Goal: Task Accomplishment & Management: Manage account settings

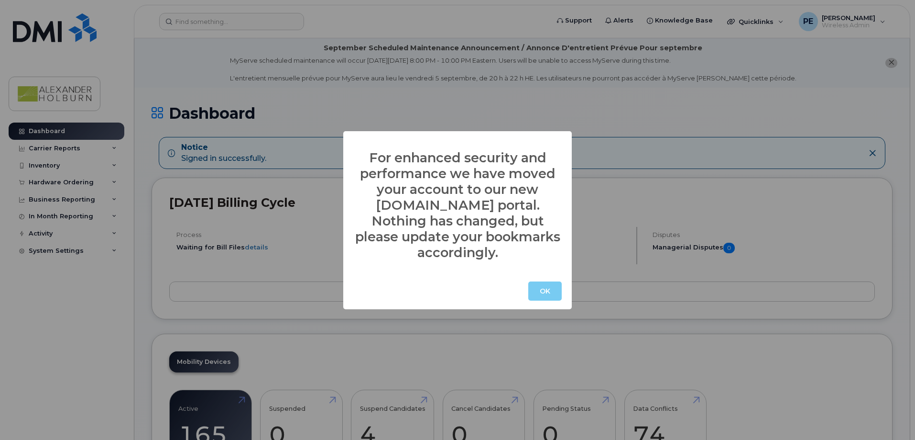
click at [537, 282] on button "OK" at bounding box center [545, 290] width 33 height 19
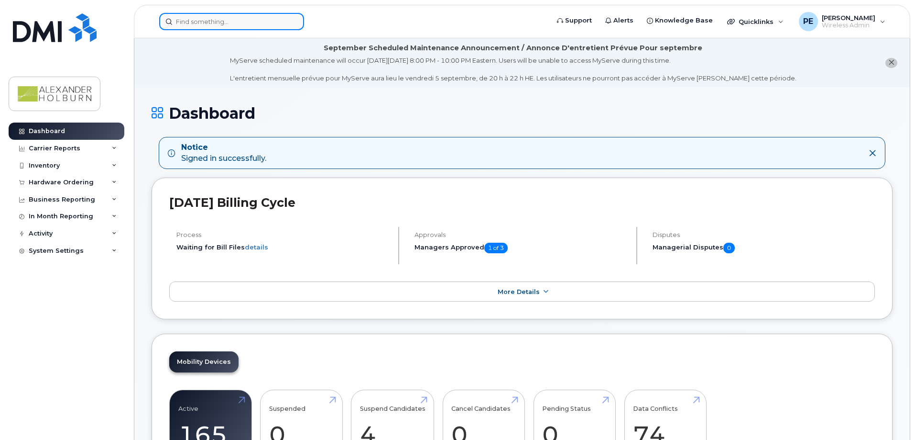
click at [195, 25] on input at bounding box center [231, 21] width 145 height 17
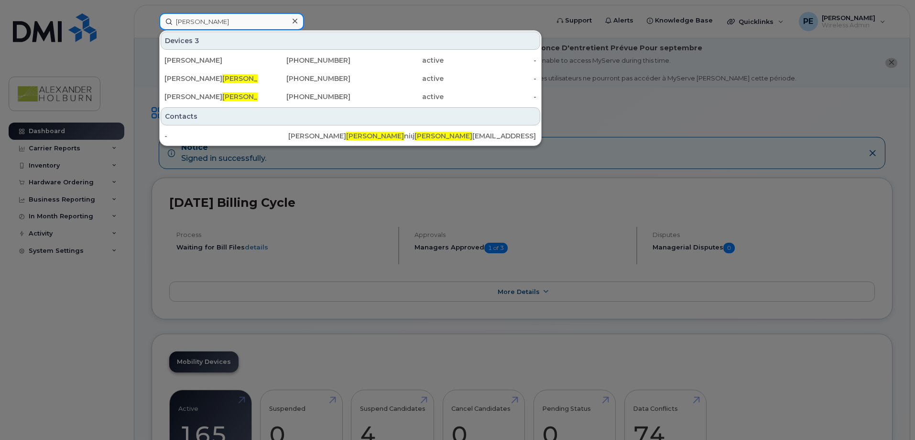
drag, startPoint x: 223, startPoint y: 23, endPoint x: 137, endPoint y: 20, distance: 86.1
click at [152, 20] on div "[PERSON_NAME] Devices 3 [PERSON_NAME] [PHONE_NUMBER] active - [PERSON_NAME] [PH…" at bounding box center [351, 21] width 399 height 17
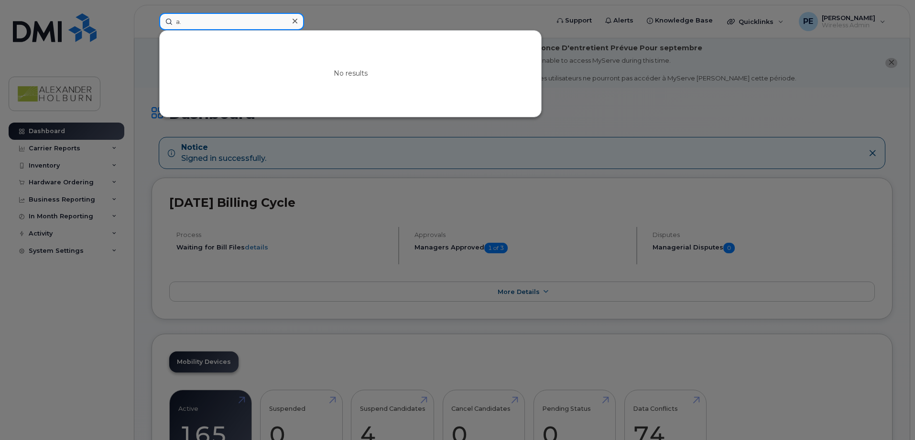
type input "a"
click at [244, 24] on input at bounding box center [231, 21] width 145 height 17
type input "3244"
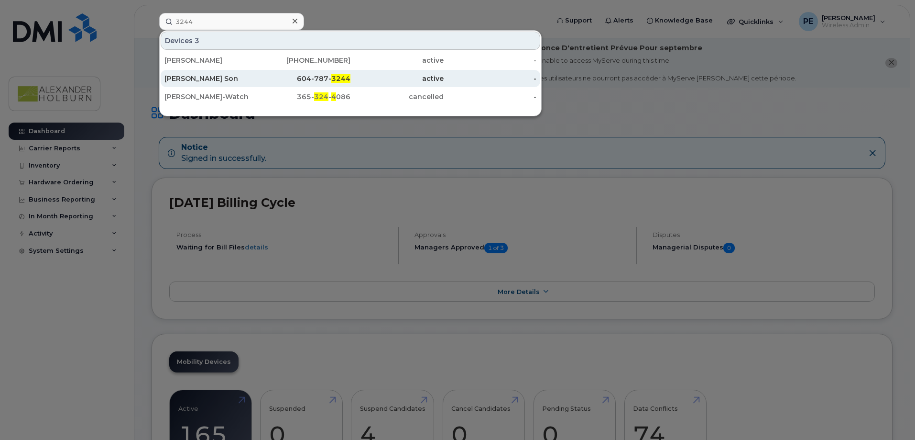
click at [212, 78] on div "[PERSON_NAME] Son" at bounding box center [211, 79] width 93 height 10
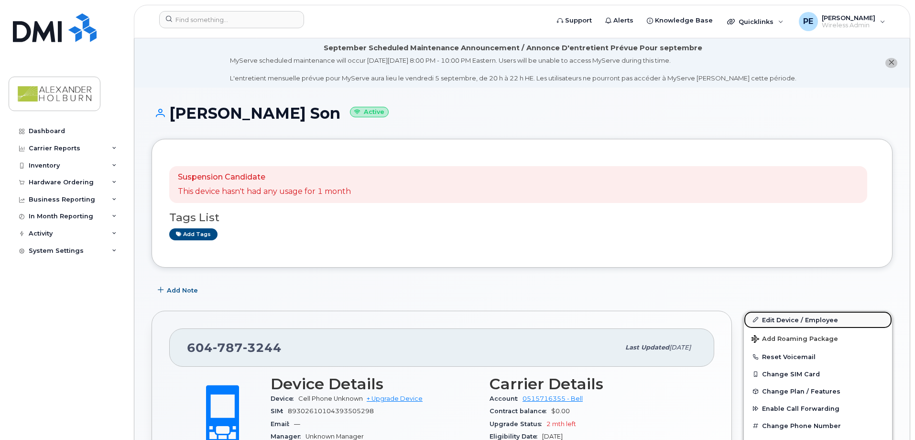
click at [786, 316] on link "Edit Device / Employee" at bounding box center [818, 319] width 148 height 17
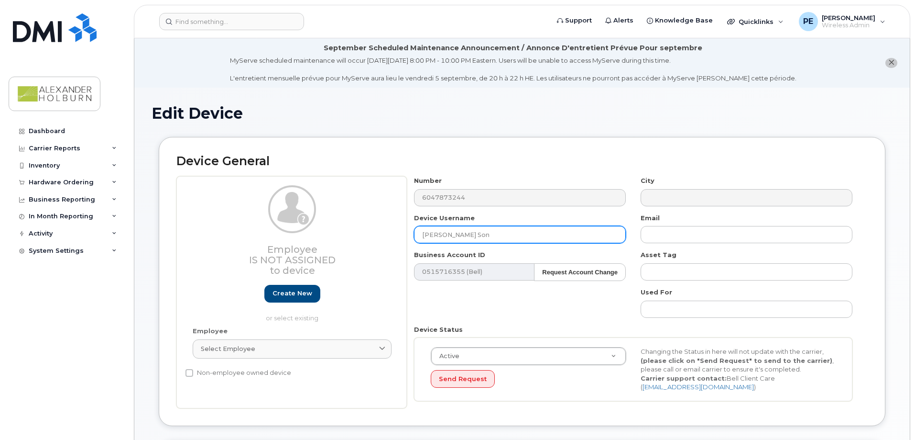
drag, startPoint x: 440, startPoint y: 231, endPoint x: 372, endPoint y: 238, distance: 68.7
click at [372, 238] on div "Employee Is not assigned to device Create new or select existing Employee Selec…" at bounding box center [522, 292] width 692 height 232
click at [494, 237] on input "A.J. Kostinyuks Son" at bounding box center [520, 234] width 212 height 17
drag, startPoint x: 491, startPoint y: 235, endPoint x: 454, endPoint y: 240, distance: 37.1
click at [454, 240] on input "A.J. Kostinyuks Son" at bounding box center [520, 234] width 212 height 17
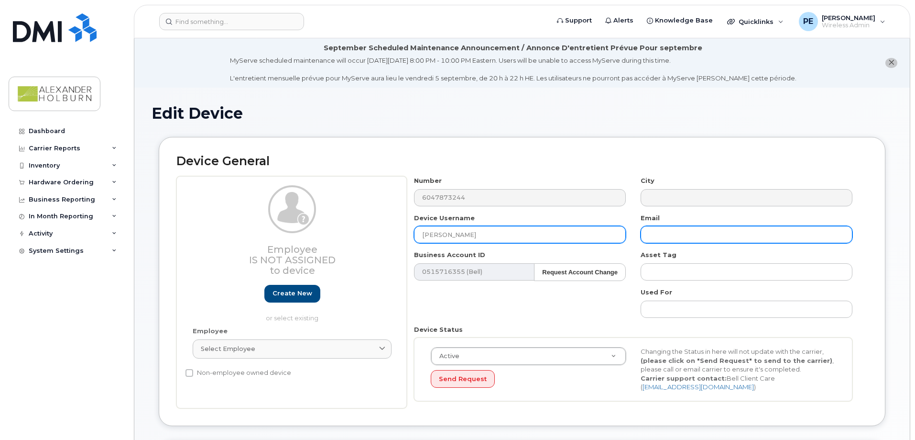
type input "A.J. Kostinuik"
click at [689, 233] on input "text" at bounding box center [747, 234] width 212 height 17
type input "[EMAIL_ADDRESS][DOMAIN_NAME]"
drag, startPoint x: 467, startPoint y: 237, endPoint x: 449, endPoint y: 226, distance: 21.7
click at [448, 234] on input "A.J. Kostinuik" at bounding box center [520, 234] width 212 height 17
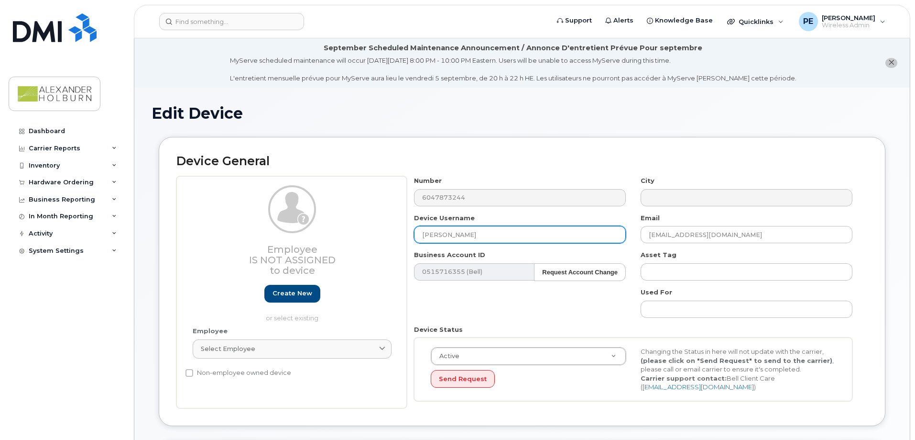
type input "A.J. Kostyniuk"
click at [644, 433] on div "Device General Employee Is not assigned to device Create new or select existing…" at bounding box center [522, 288] width 741 height 303
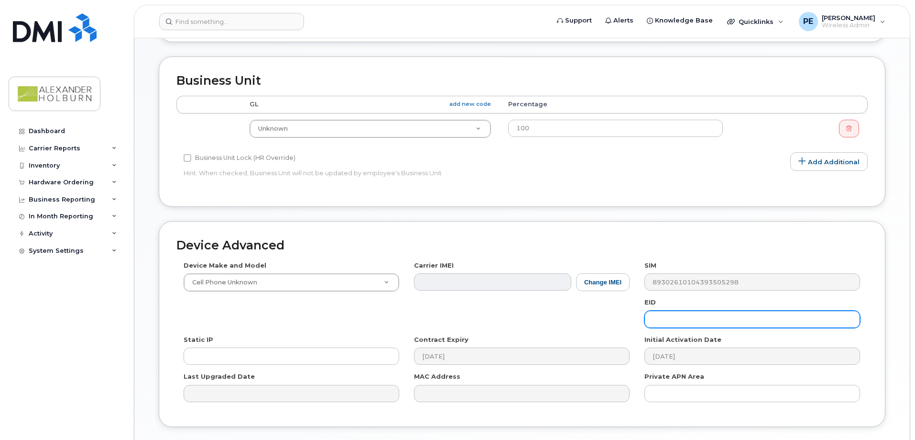
scroll to position [451, 0]
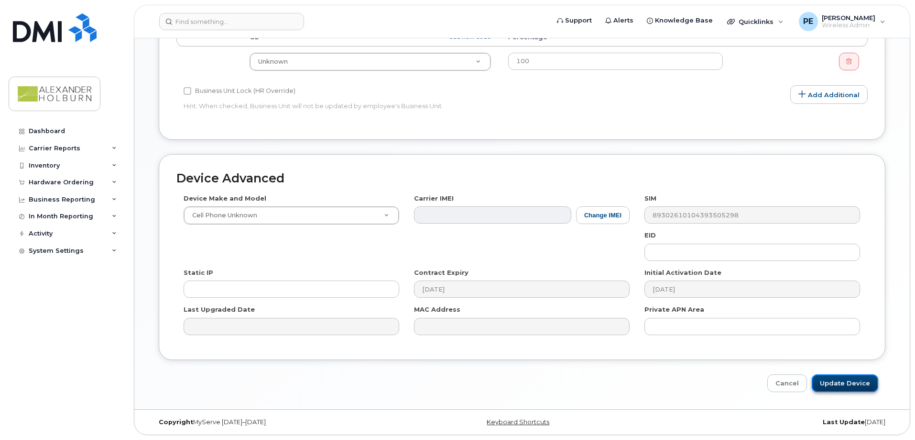
click at [833, 382] on input "Update Device" at bounding box center [845, 383] width 66 height 18
type input "Saving..."
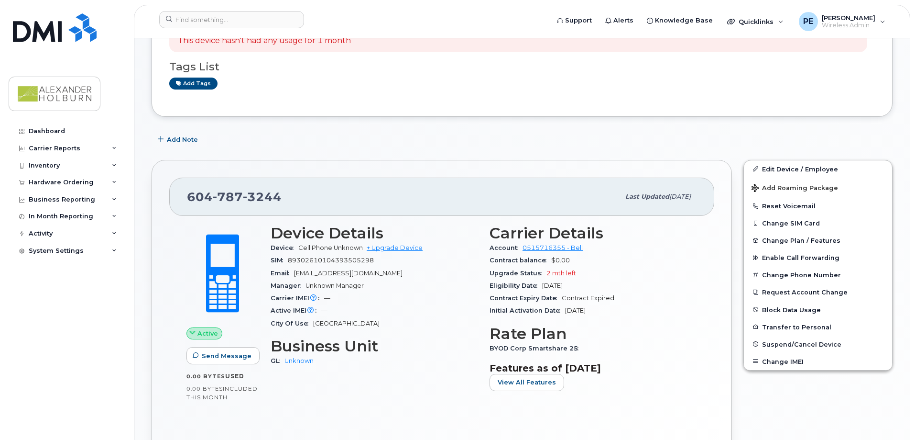
scroll to position [287, 0]
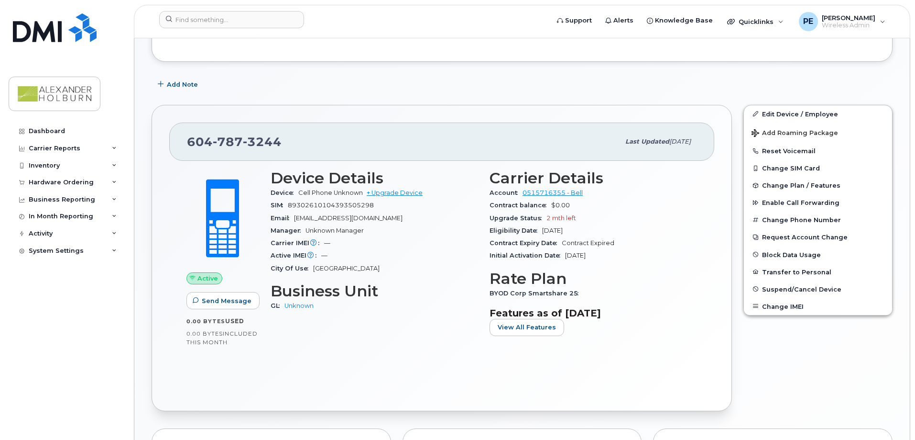
click at [545, 292] on span "BYOD Corp Smartshare 25" at bounding box center [537, 292] width 94 height 7
click at [531, 285] on h3 "Rate Plan" at bounding box center [594, 278] width 208 height 17
click at [523, 295] on span "BYOD Corp Smartshare 25" at bounding box center [537, 292] width 94 height 7
click at [514, 325] on span "View All Features" at bounding box center [527, 326] width 58 height 9
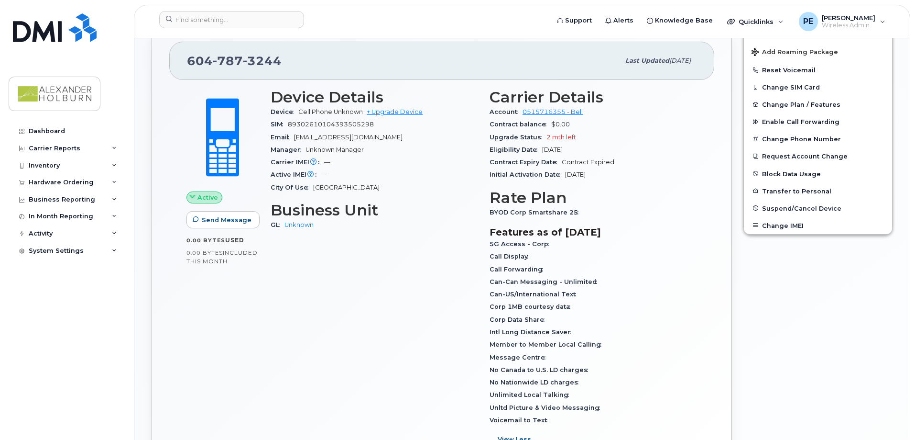
scroll to position [383, 0]
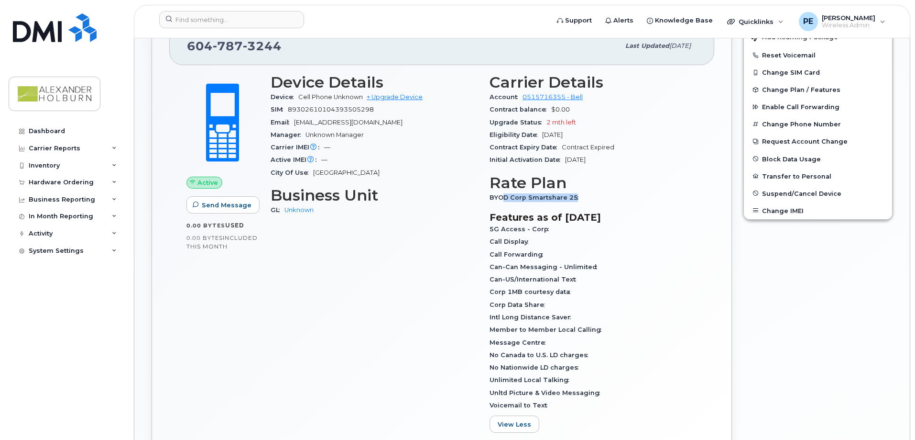
drag, startPoint x: 503, startPoint y: 200, endPoint x: 672, endPoint y: 193, distance: 169.0
click at [672, 193] on div "BYOD Corp Smartshare 25" at bounding box center [594, 197] width 208 height 12
click at [552, 199] on span "BYOD Corp Smartshare 25" at bounding box center [537, 197] width 94 height 7
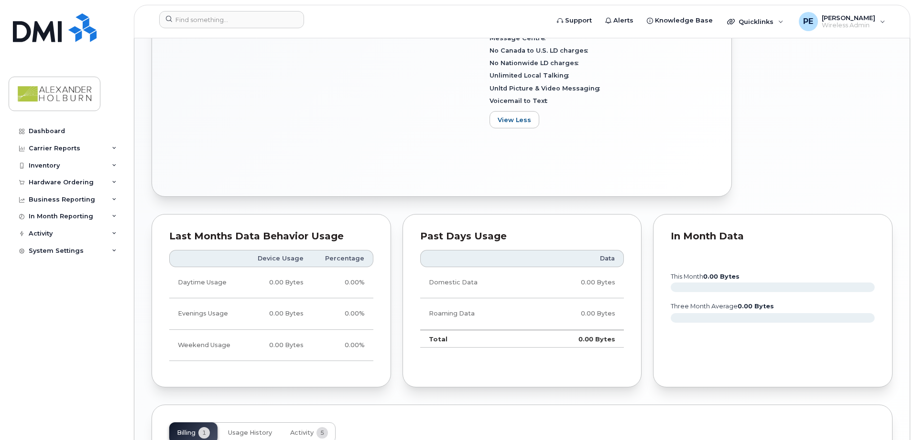
scroll to position [815, 0]
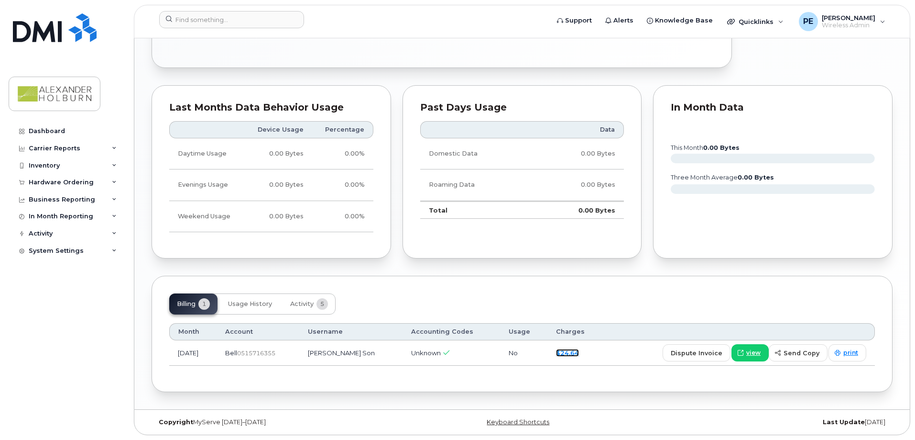
click at [578, 353] on link "$24.64" at bounding box center [567, 353] width 23 height 8
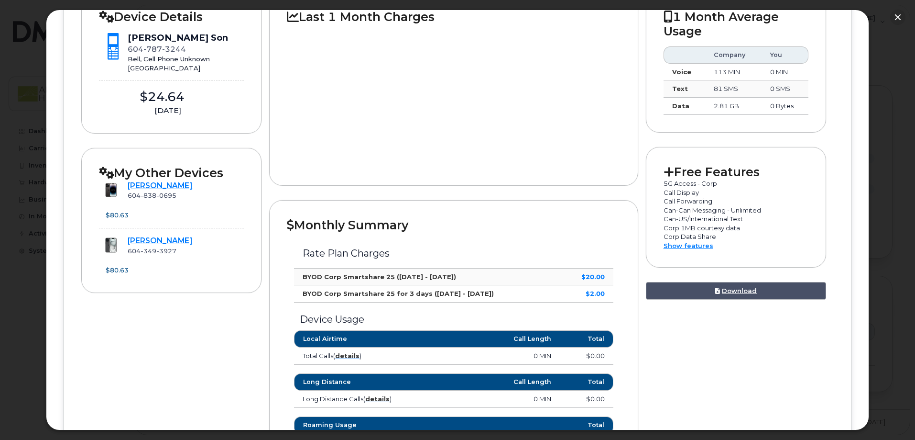
scroll to position [191, 0]
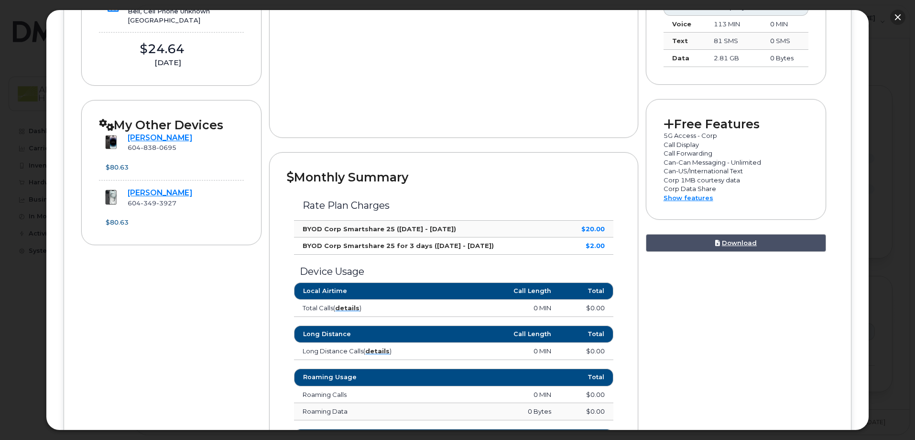
click at [897, 18] on button "button" at bounding box center [898, 17] width 15 height 15
